Goal: Feedback & Contribution: Leave review/rating

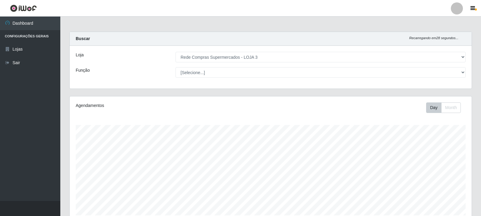
select select "162"
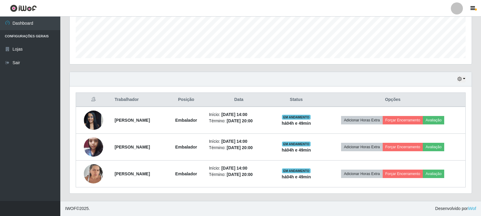
scroll to position [125, 402]
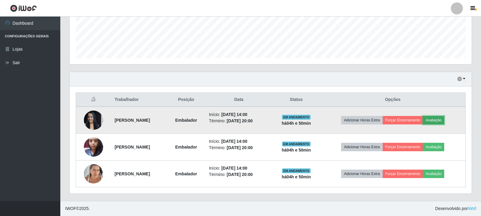
click at [438, 116] on button "Avaliação" at bounding box center [433, 120] width 21 height 8
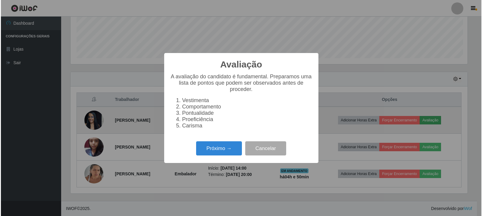
scroll to position [125, 399]
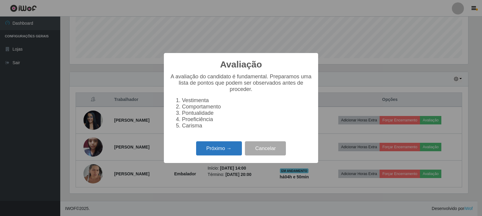
click at [206, 146] on button "Próximo →" at bounding box center [219, 148] width 46 height 14
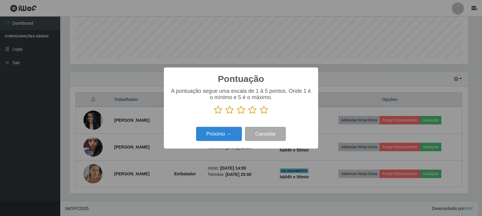
scroll to position [301369, 301095]
click at [260, 111] on icon at bounding box center [264, 110] width 8 height 9
click at [260, 115] on input "radio" at bounding box center [260, 115] width 0 height 0
click at [212, 136] on button "Próximo →" at bounding box center [219, 134] width 46 height 14
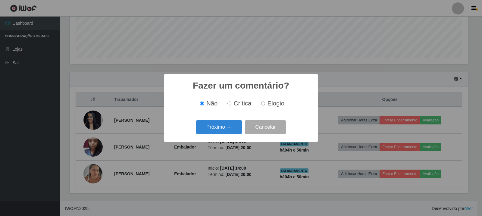
click at [264, 102] on input "Elogio" at bounding box center [263, 104] width 4 height 4
radio input "true"
click at [223, 128] on button "Próximo →" at bounding box center [219, 127] width 46 height 14
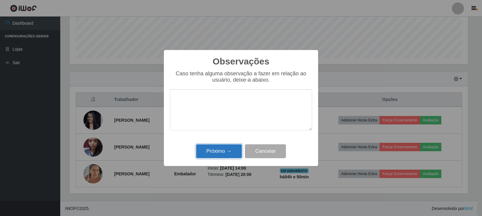
click at [234, 155] on button "Próximo →" at bounding box center [219, 151] width 46 height 14
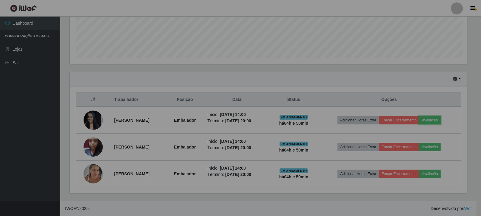
scroll to position [125, 402]
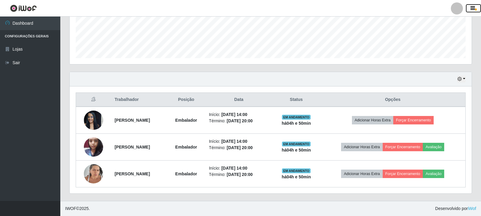
click at [472, 10] on icon "button" at bounding box center [472, 8] width 5 height 5
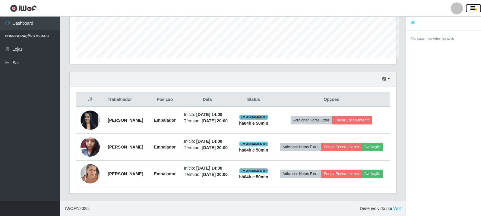
scroll to position [125, 327]
click at [472, 10] on icon "button" at bounding box center [472, 8] width 5 height 5
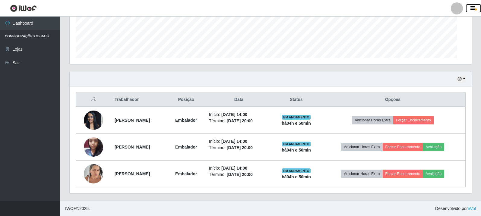
scroll to position [0, 0]
